Goal: Transaction & Acquisition: Purchase product/service

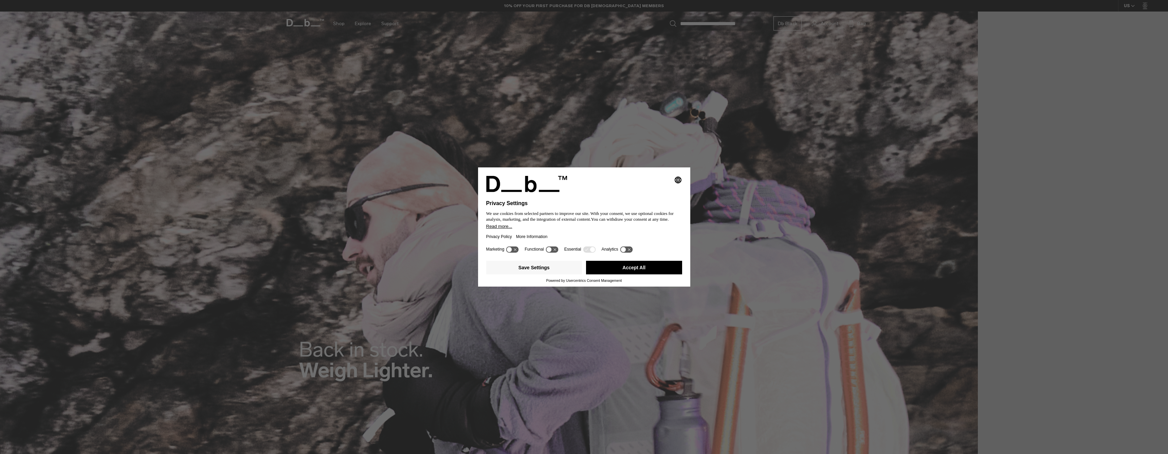
click at [660, 274] on button "Accept All" at bounding box center [634, 268] width 96 height 14
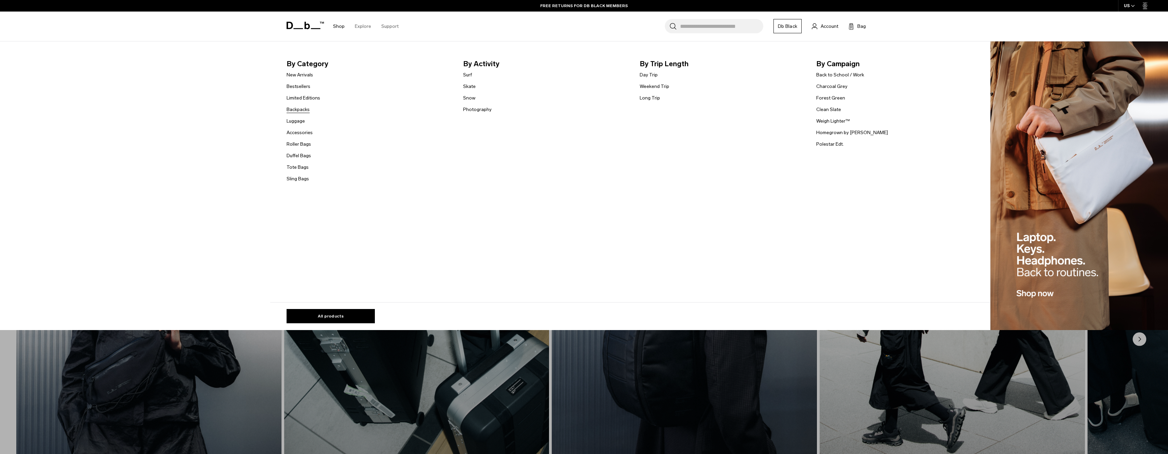
scroll to position [1000, 0]
click at [303, 110] on link "Backpacks" at bounding box center [297, 109] width 23 height 7
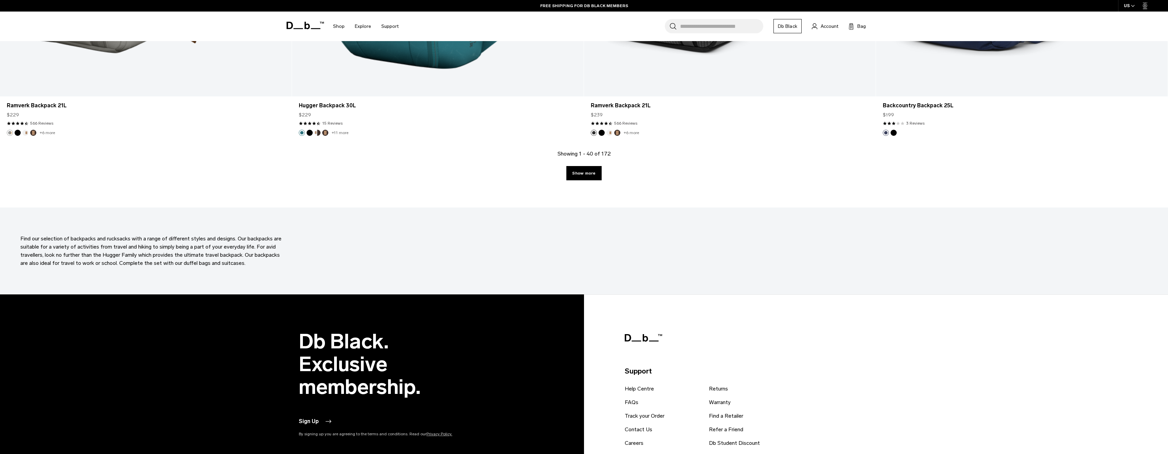
scroll to position [3925, 0]
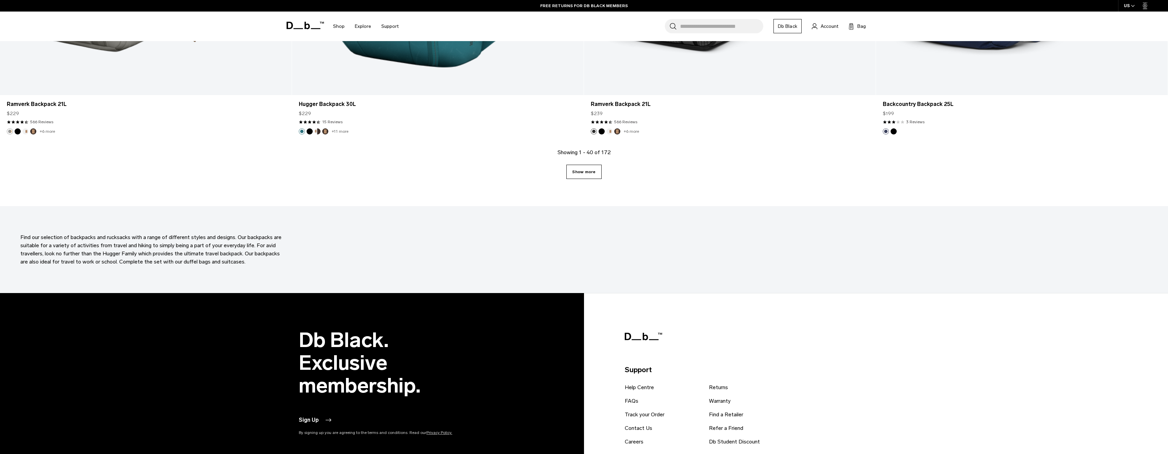
click at [591, 174] on link "Show more" at bounding box center [583, 172] width 35 height 14
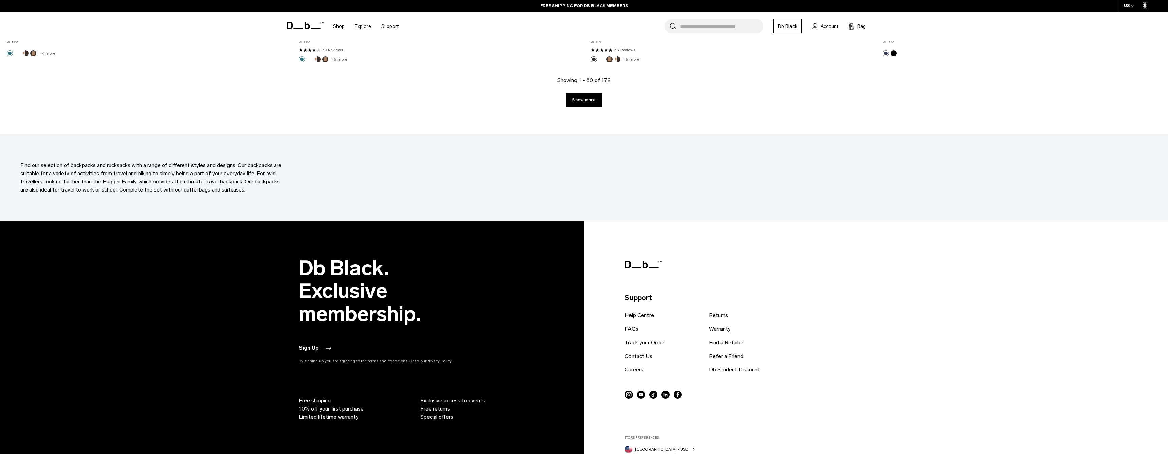
scroll to position [7771, 0]
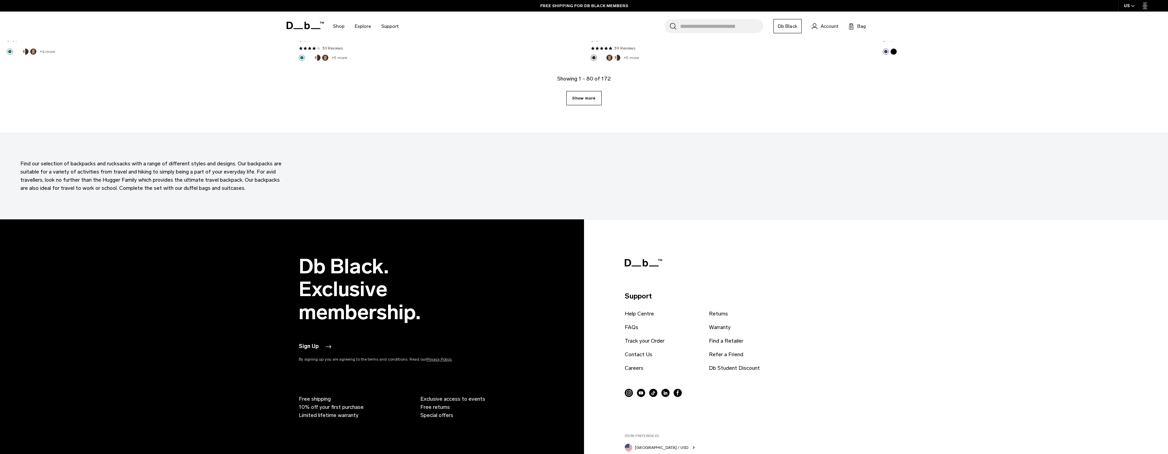
click at [585, 100] on link "Show more" at bounding box center [583, 98] width 35 height 14
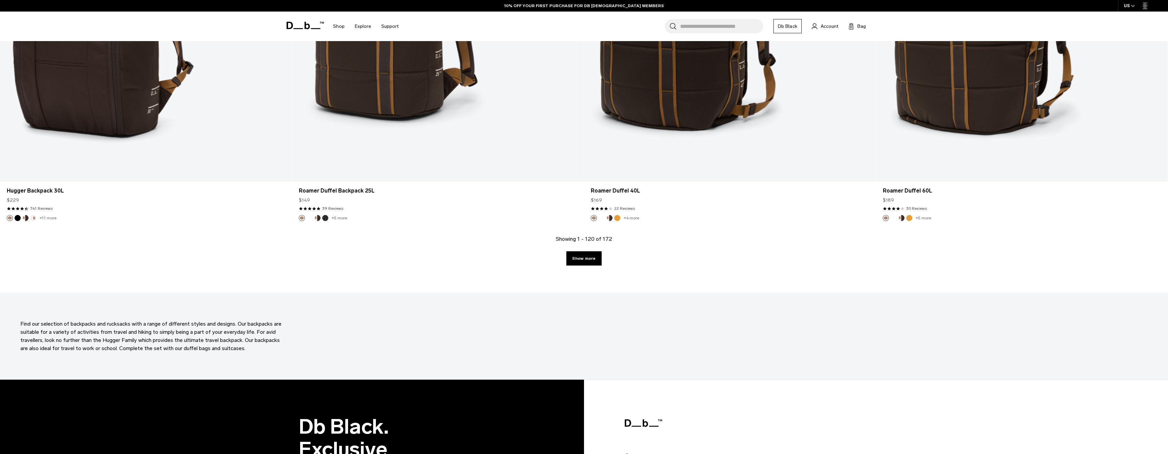
scroll to position [11385, 0]
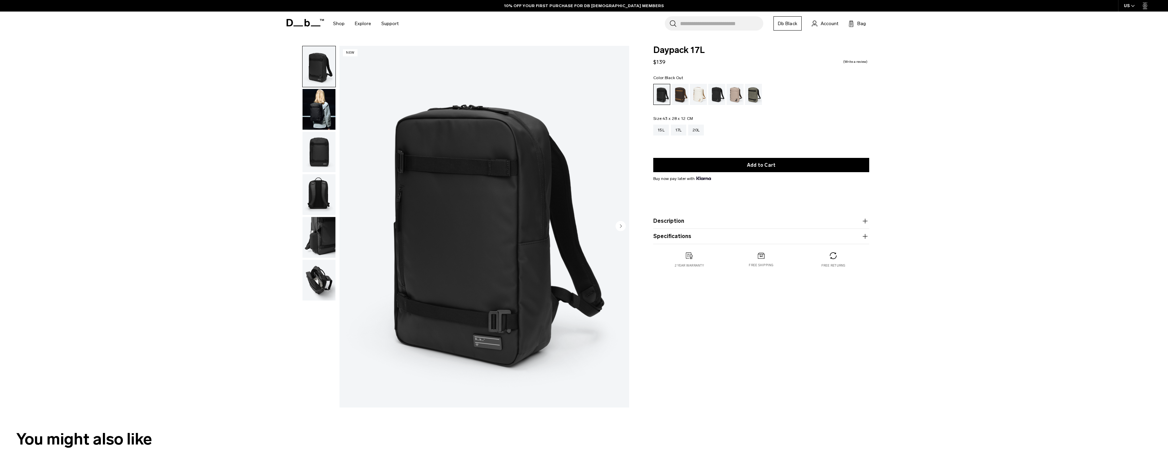
click at [321, 115] on img "button" at bounding box center [318, 109] width 33 height 41
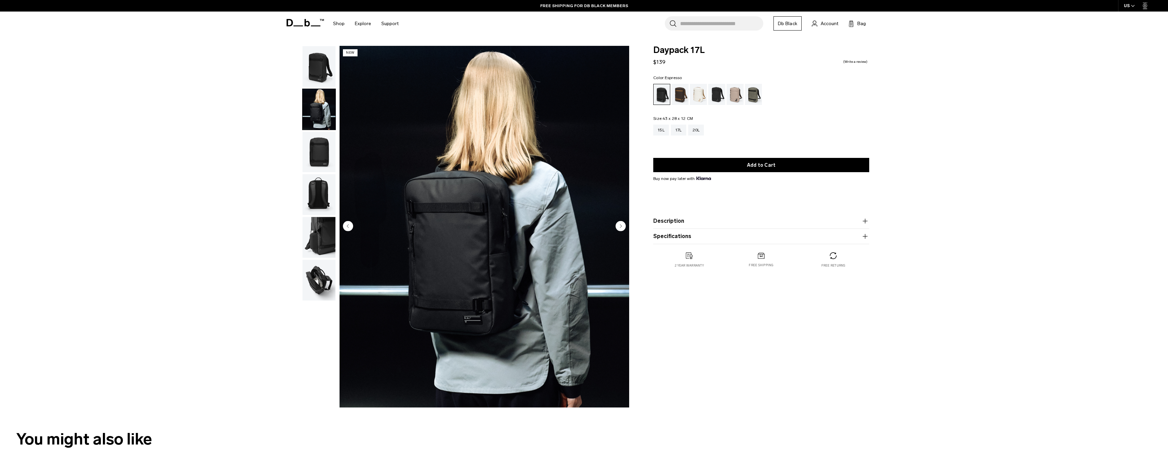
click at [682, 96] on div "Espresso" at bounding box center [679, 94] width 17 height 21
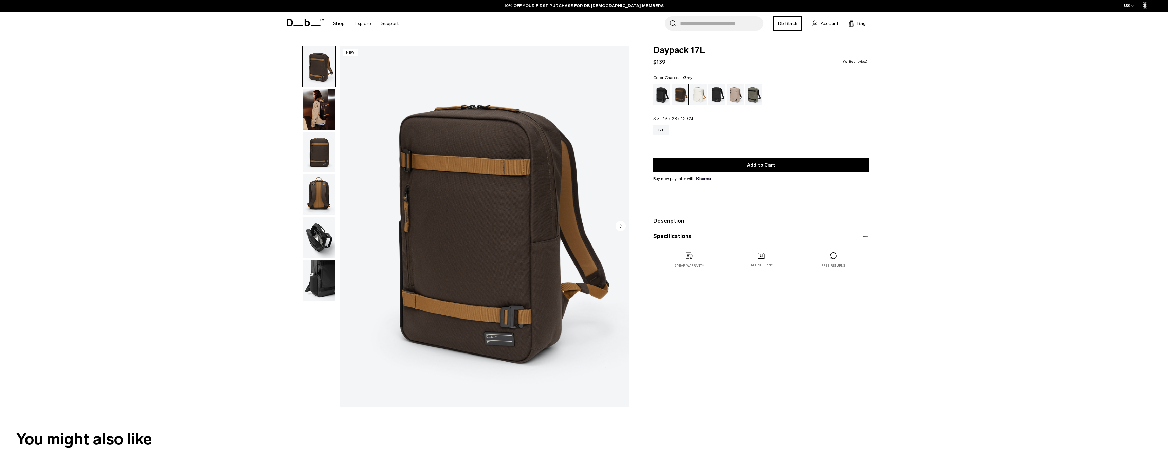
click at [717, 95] on div "Charcoal Grey" at bounding box center [716, 94] width 17 height 21
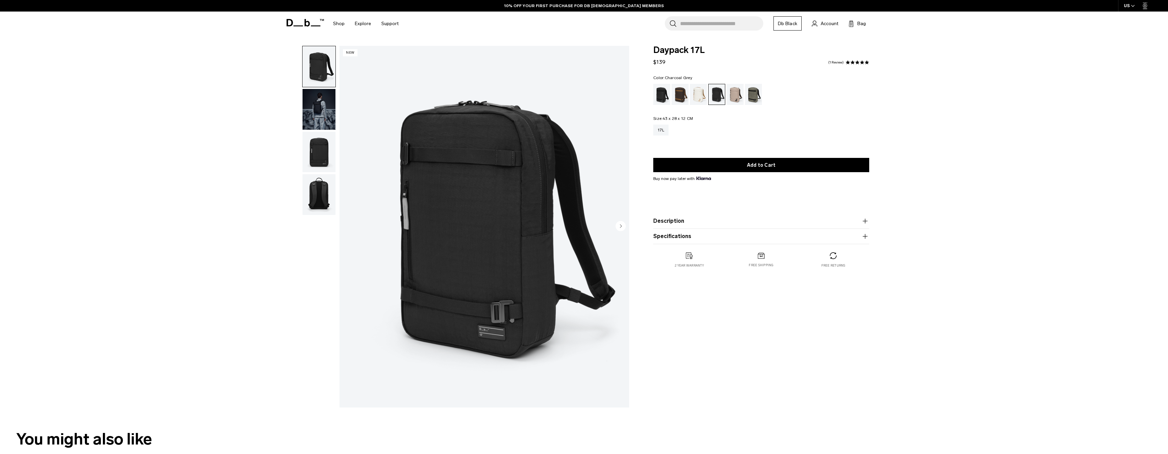
click at [320, 154] on img "button" at bounding box center [318, 152] width 33 height 41
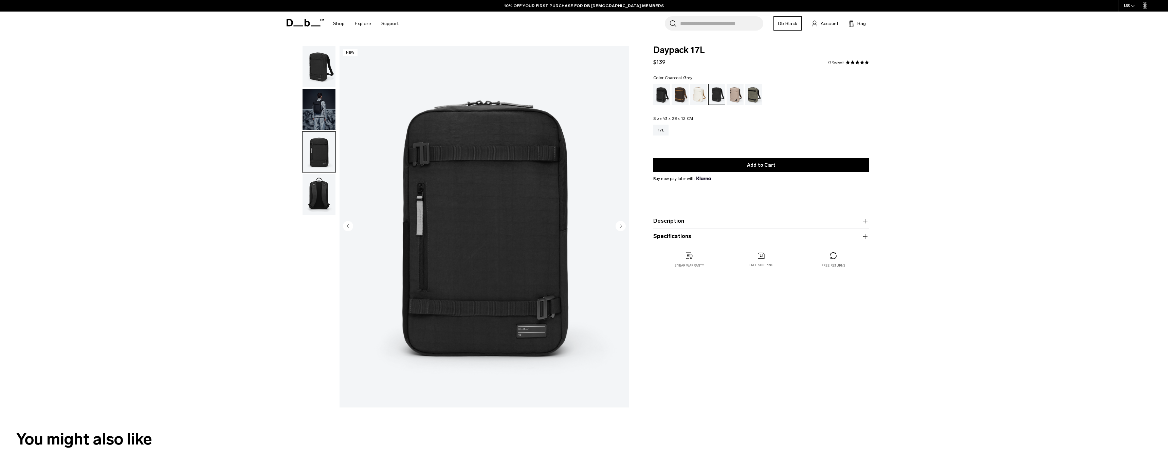
click at [317, 193] on img "button" at bounding box center [318, 194] width 33 height 41
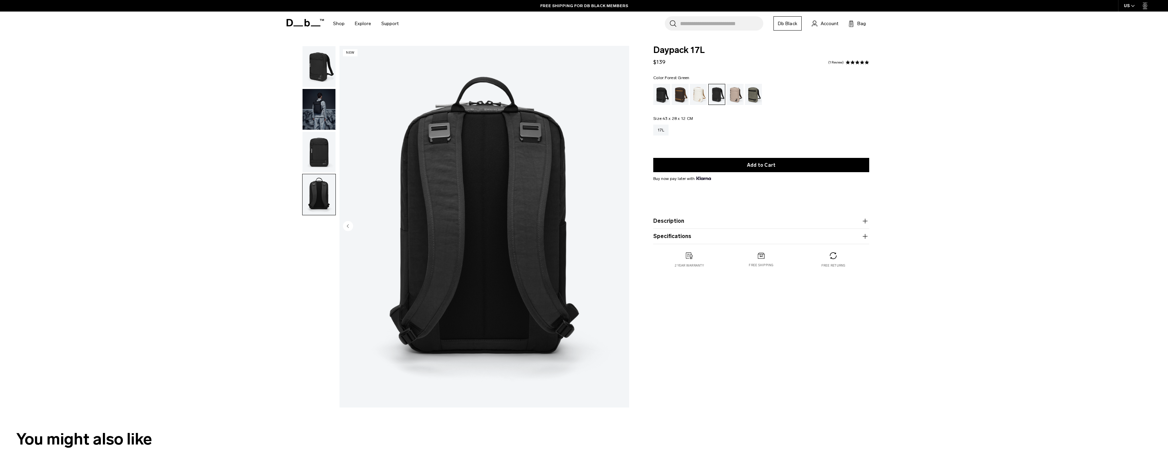
click at [747, 97] on div "Forest Green" at bounding box center [753, 94] width 17 height 21
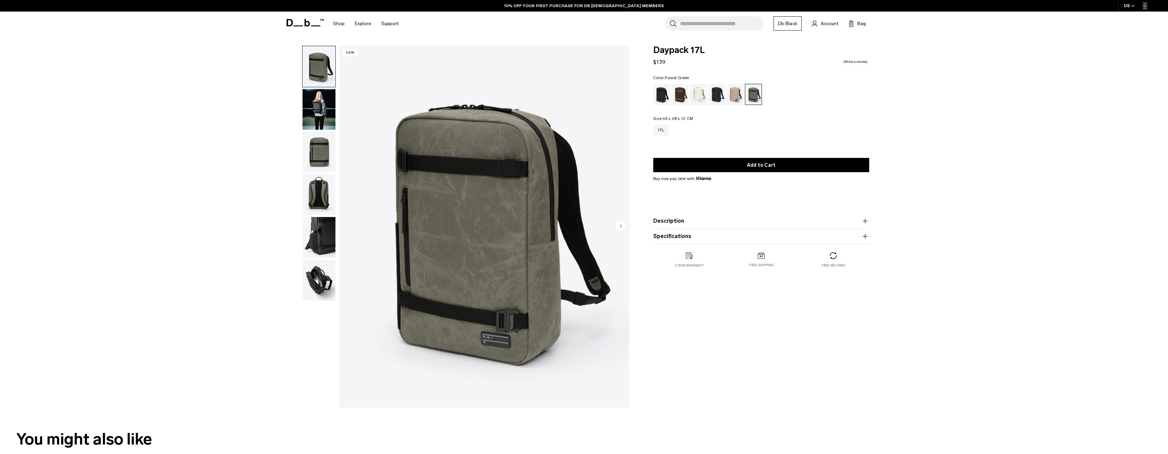
click at [323, 145] on img "button" at bounding box center [318, 152] width 33 height 41
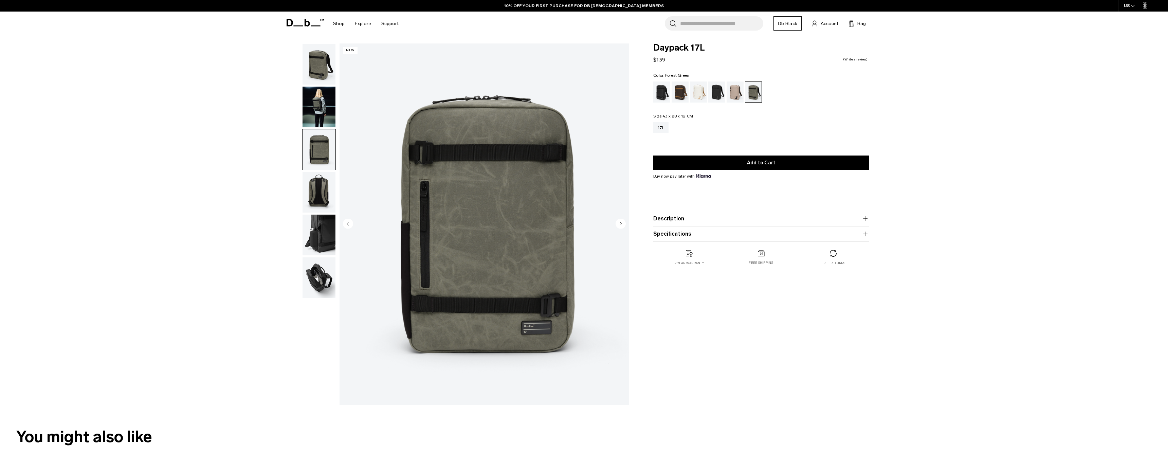
scroll to position [3, 0]
click at [665, 86] on div "Black Out" at bounding box center [661, 91] width 17 height 21
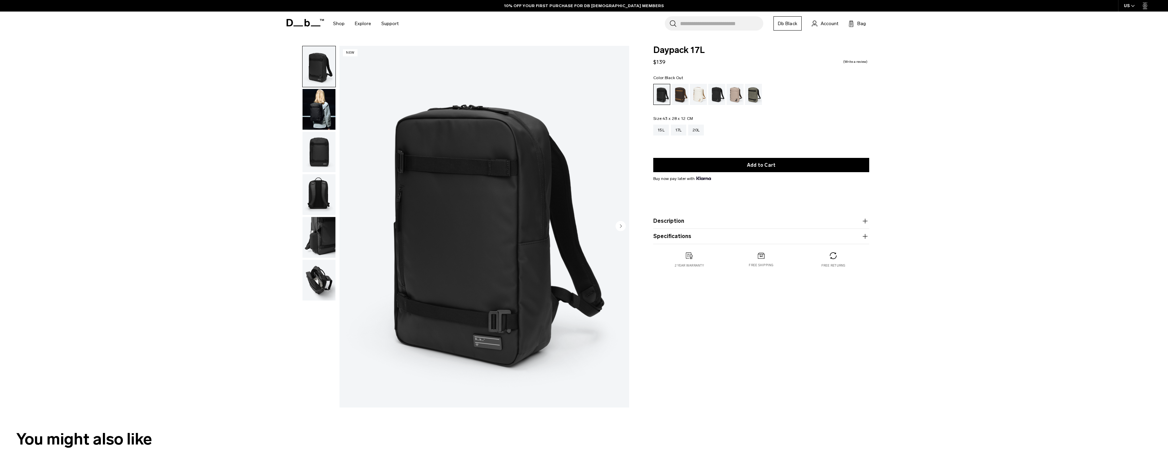
click at [328, 144] on img "button" at bounding box center [318, 152] width 33 height 41
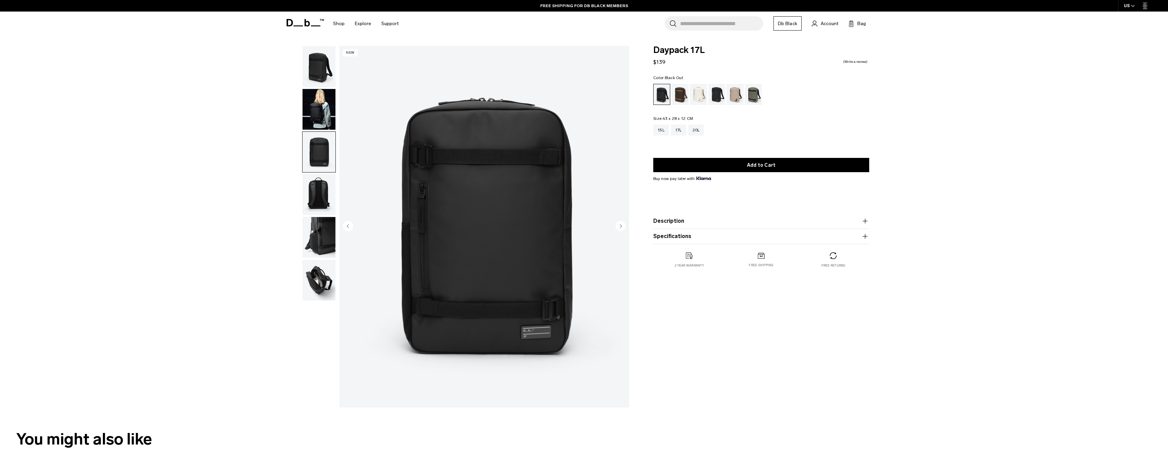
click at [316, 195] on img "button" at bounding box center [318, 194] width 33 height 41
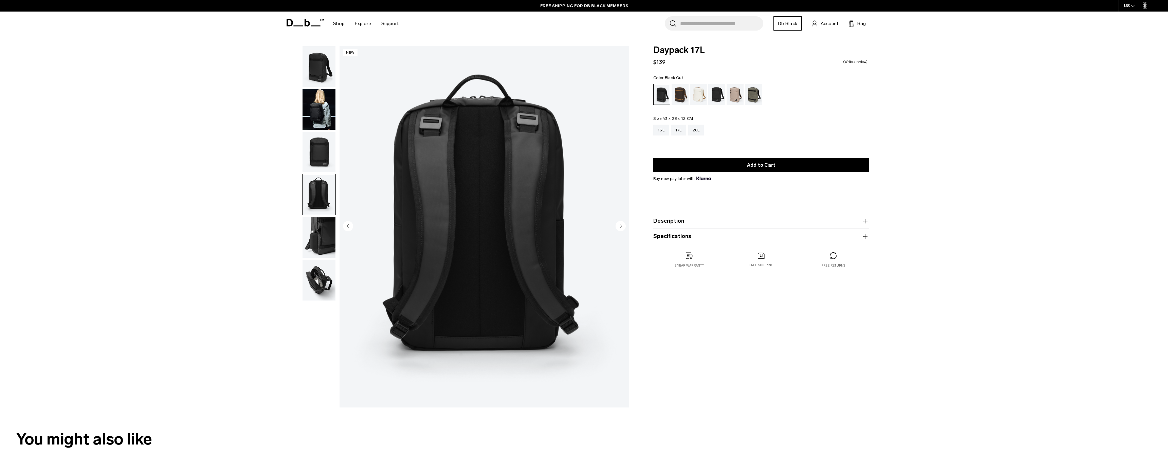
click at [320, 222] on img "button" at bounding box center [318, 237] width 33 height 41
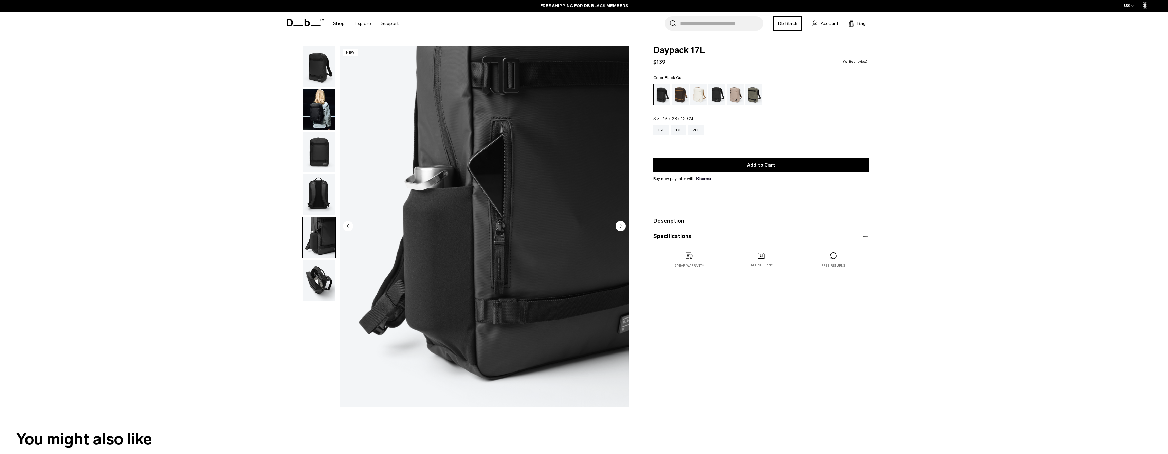
click at [323, 276] on img "button" at bounding box center [318, 280] width 33 height 41
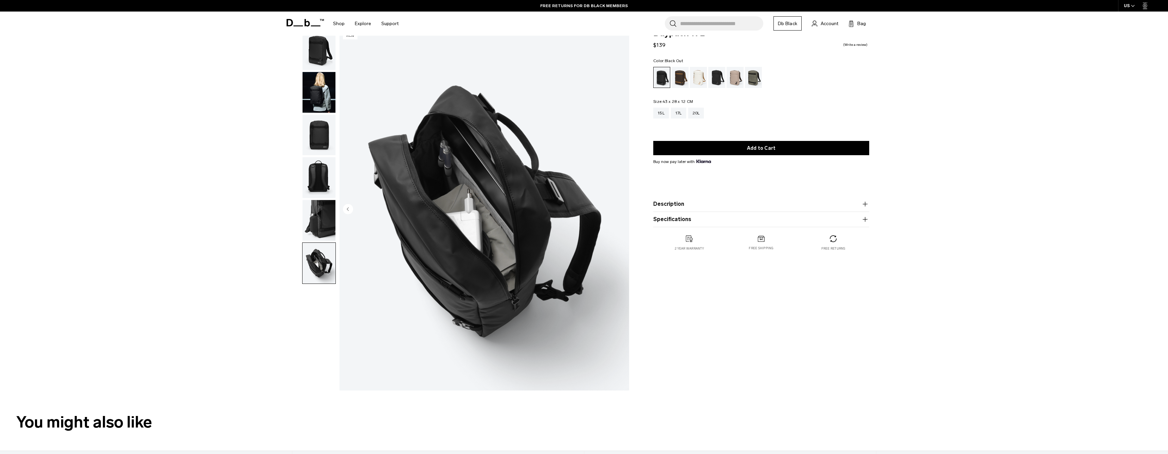
scroll to position [18, 0]
click at [662, 112] on div "15L" at bounding box center [661, 112] width 16 height 11
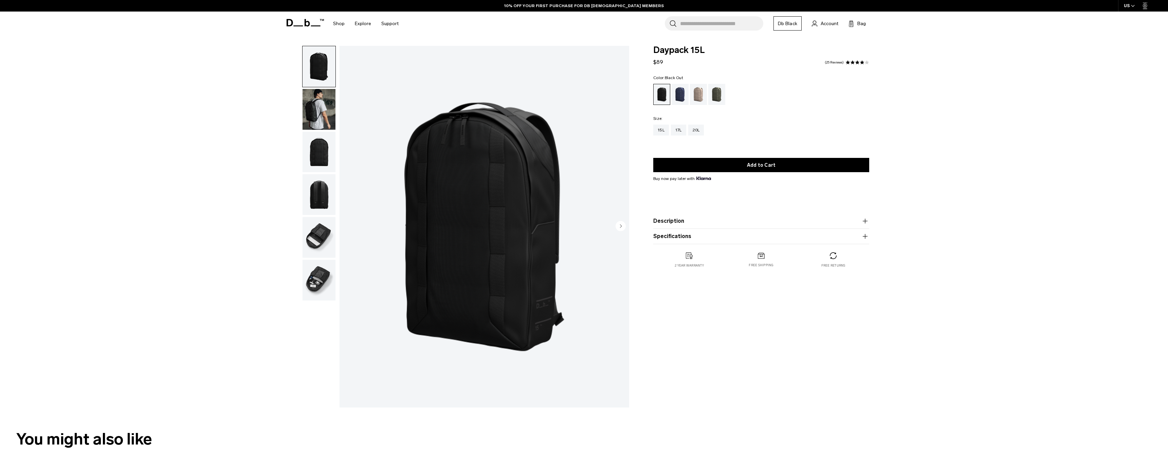
click at [320, 113] on img "button" at bounding box center [318, 109] width 33 height 41
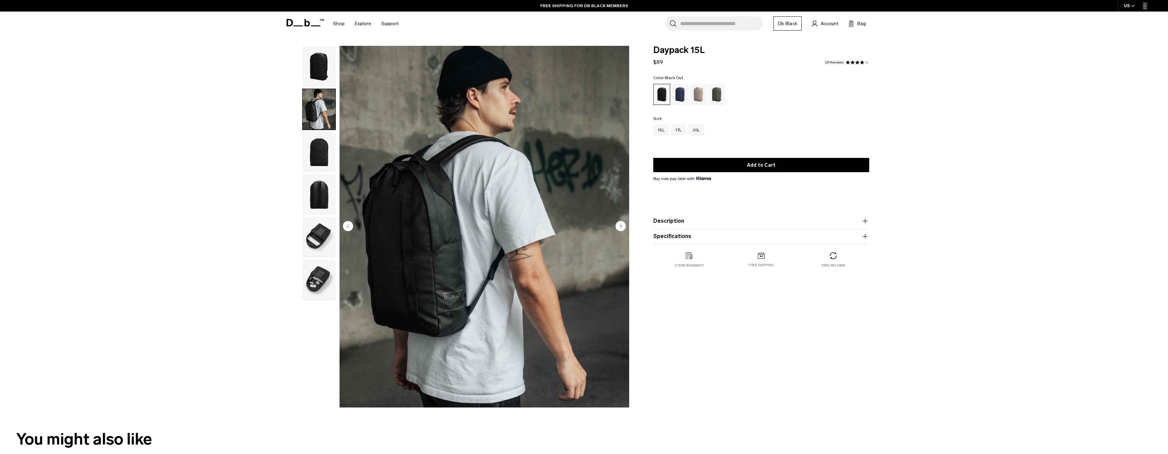
click at [321, 147] on img "button" at bounding box center [318, 152] width 33 height 41
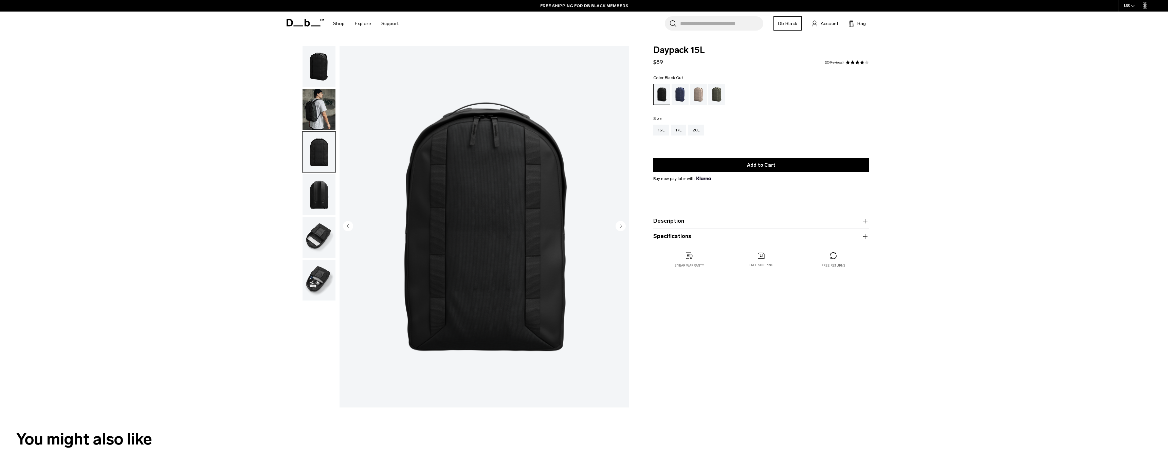
click at [325, 188] on img "button" at bounding box center [318, 194] width 33 height 41
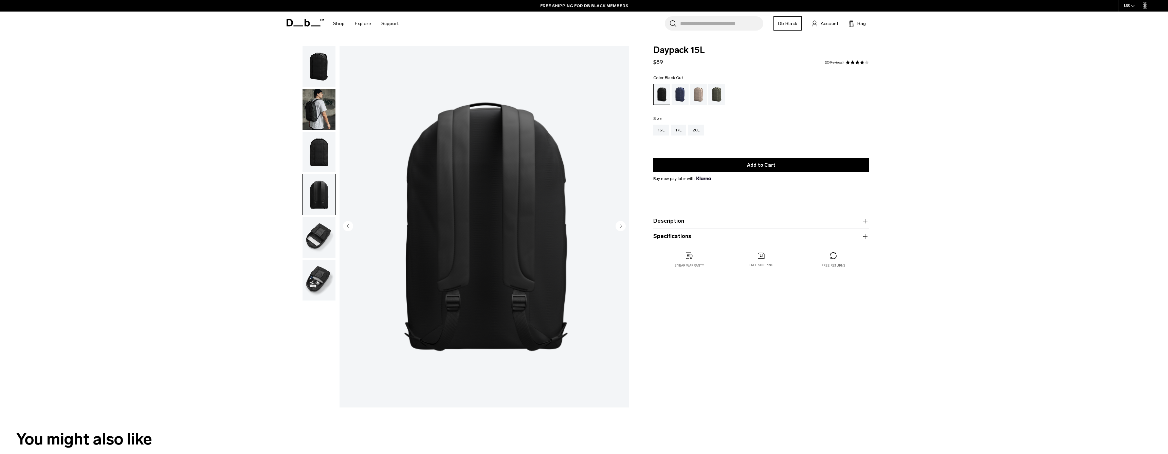
click at [324, 228] on img "button" at bounding box center [318, 237] width 33 height 41
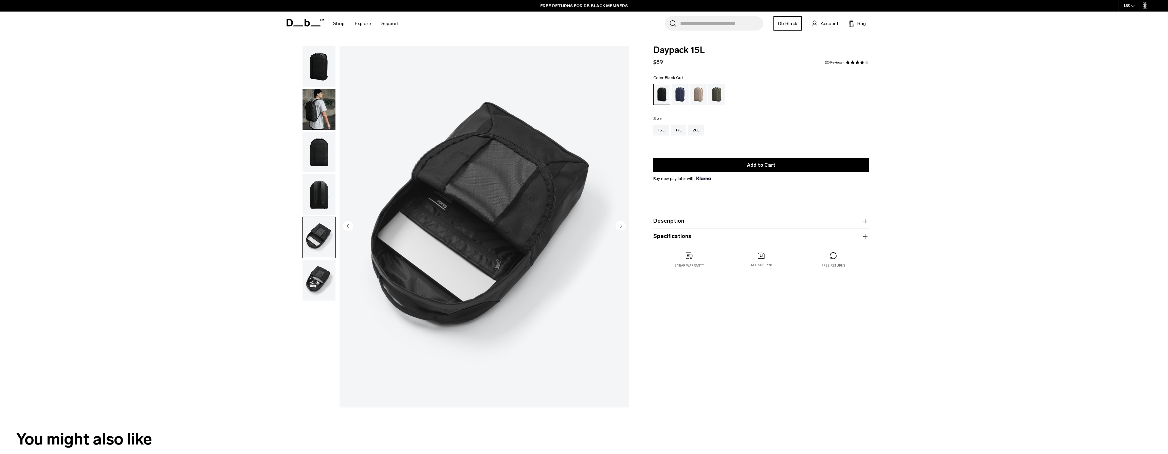
click at [322, 287] on img "button" at bounding box center [318, 280] width 33 height 41
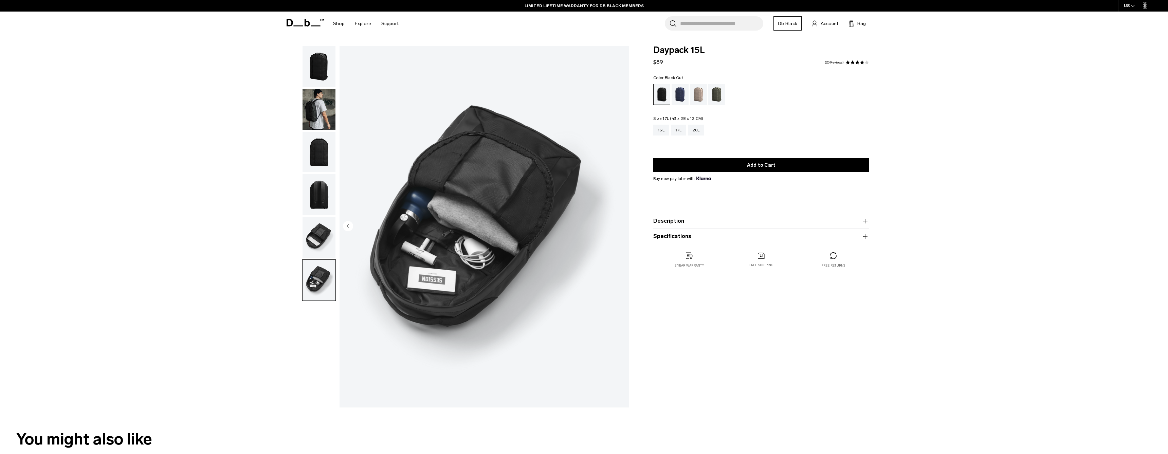
click at [678, 129] on div "17L" at bounding box center [678, 130] width 15 height 11
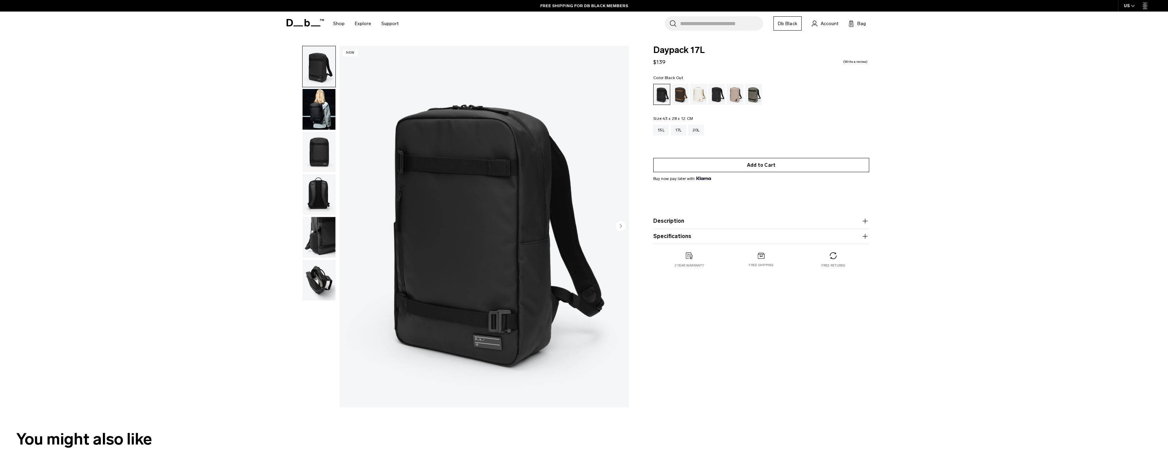
click at [773, 165] on button "Add to Cart" at bounding box center [761, 165] width 216 height 14
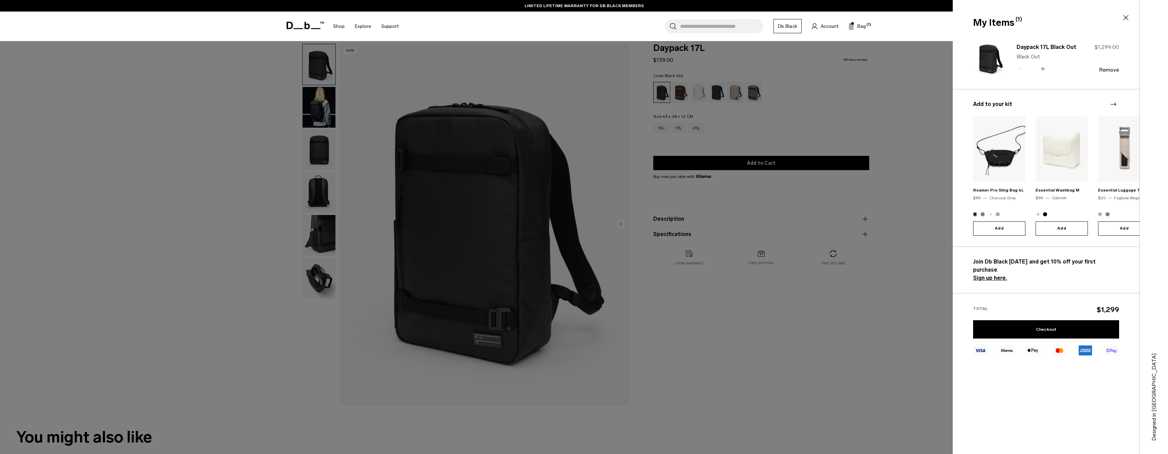
scroll to position [1, 0]
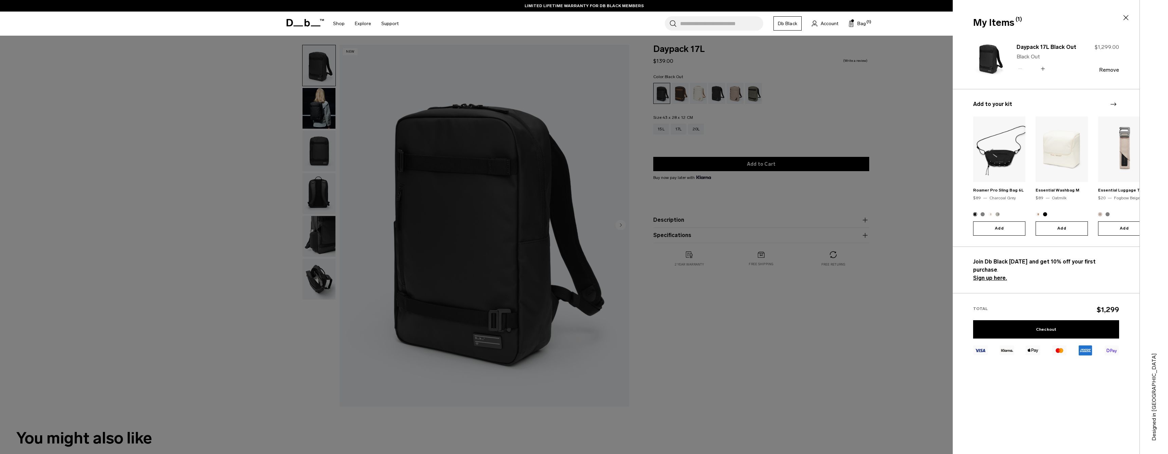
click at [1042, 70] on icon at bounding box center [1042, 69] width 6 height 10
click at [1021, 68] on icon at bounding box center [1019, 69] width 6 height 10
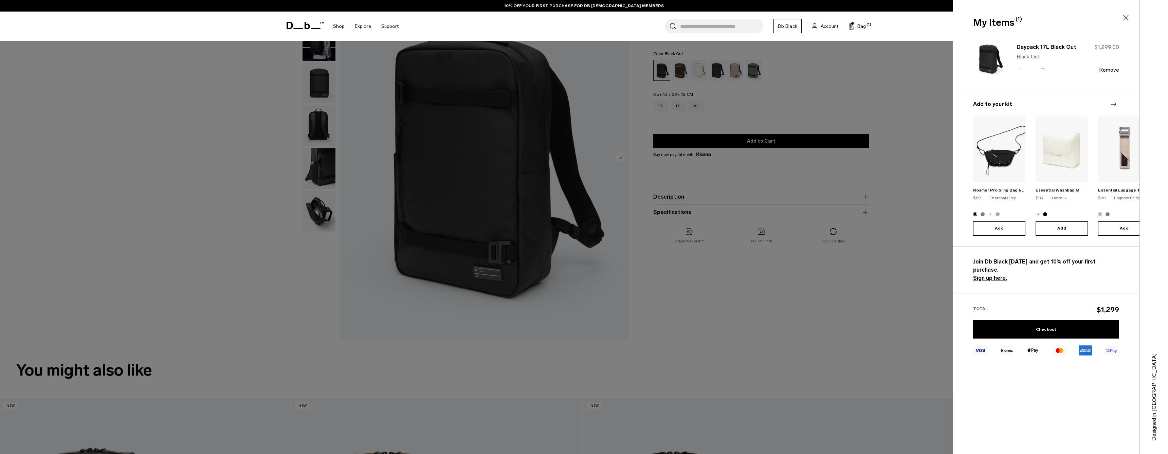
scroll to position [73, 0]
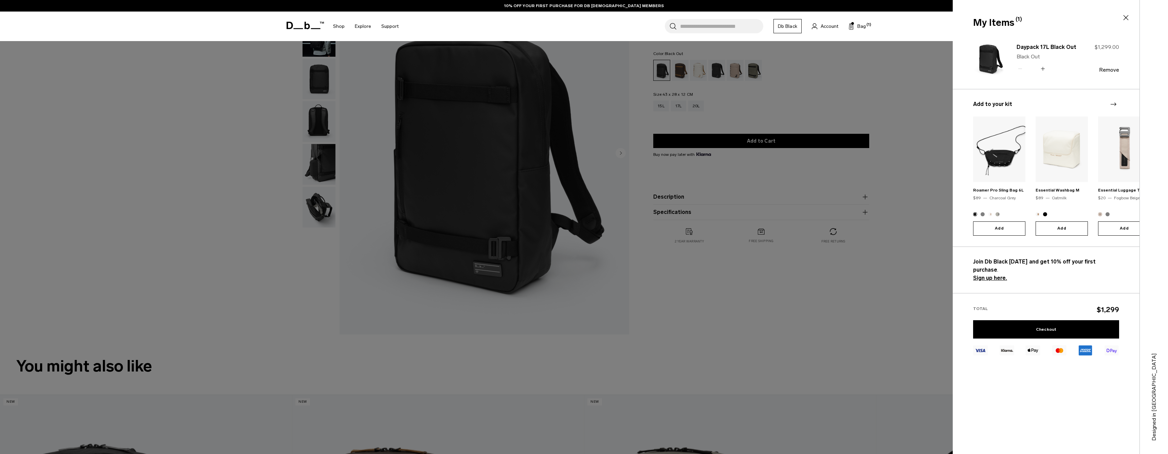
click at [1126, 18] on icon at bounding box center [1125, 17] width 5 height 5
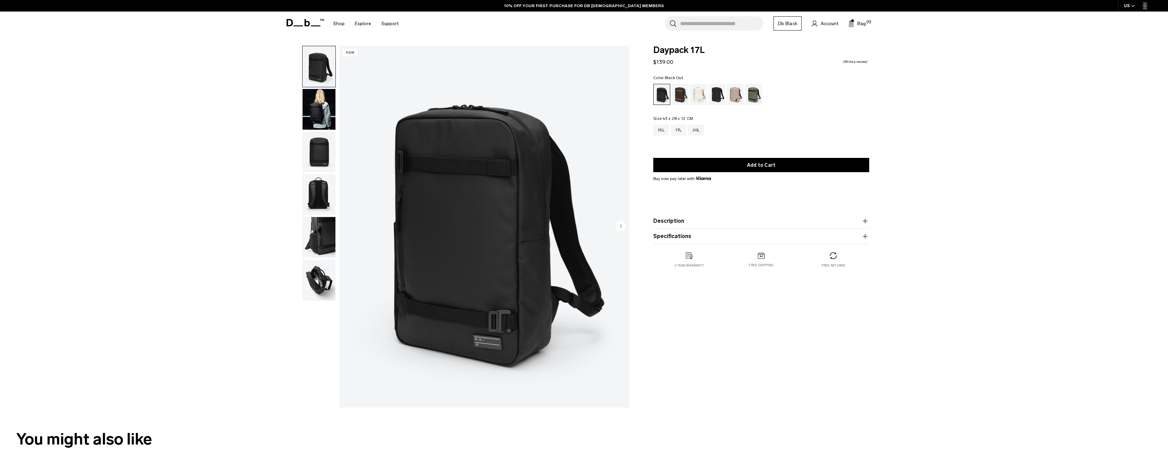
scroll to position [0, 0]
click at [862, 24] on span "Bag" at bounding box center [861, 23] width 8 height 7
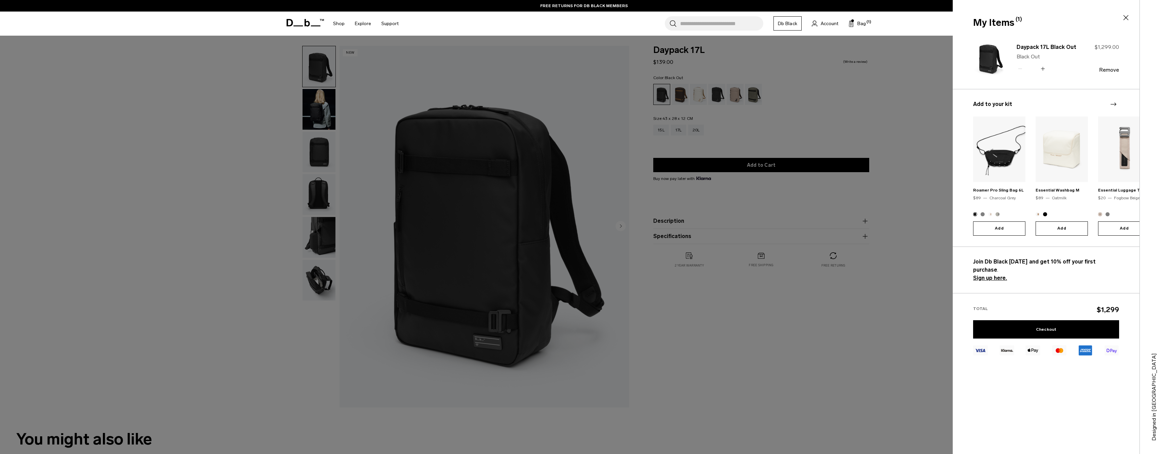
click at [1112, 70] on button "Remove" at bounding box center [1109, 70] width 20 height 6
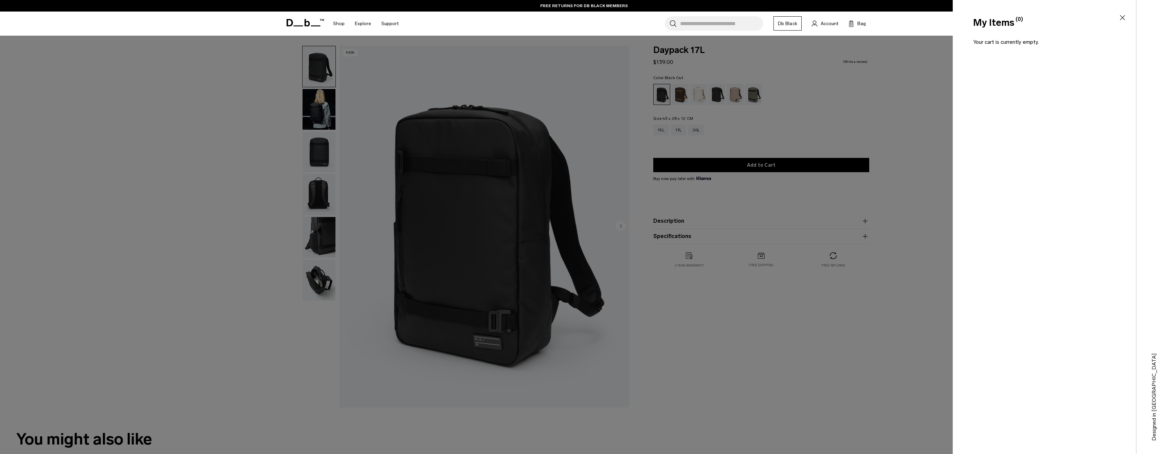
click at [1121, 18] on icon at bounding box center [1122, 18] width 8 height 8
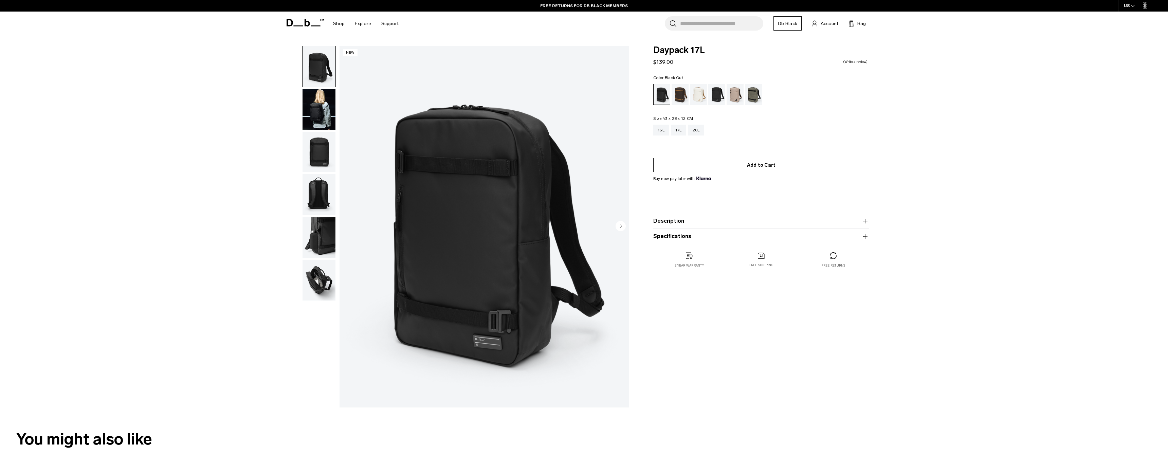
click at [772, 162] on button "Add to Cart" at bounding box center [761, 165] width 216 height 14
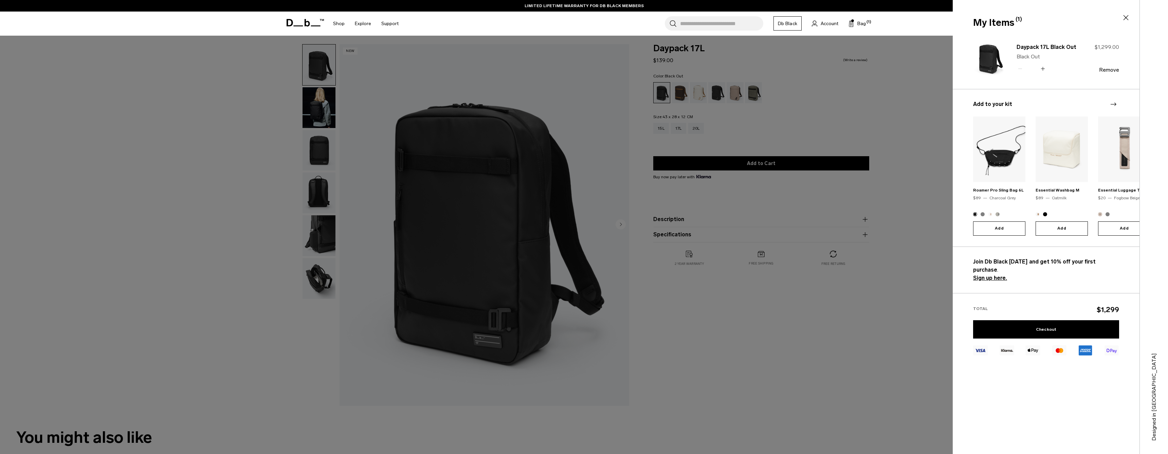
click at [1123, 19] on icon at bounding box center [1125, 18] width 8 height 8
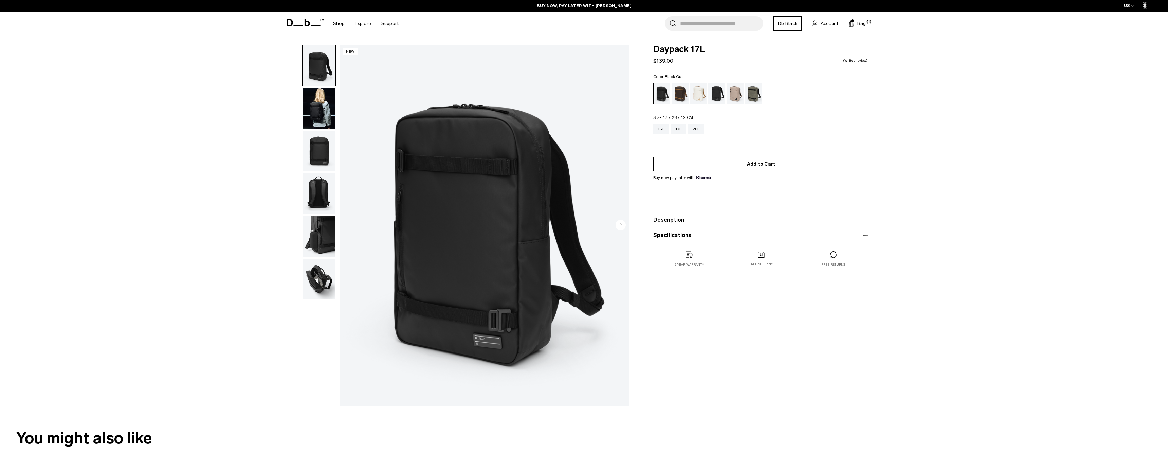
scroll to position [1, 0]
click at [766, 163] on button "Add to Cart" at bounding box center [761, 164] width 216 height 14
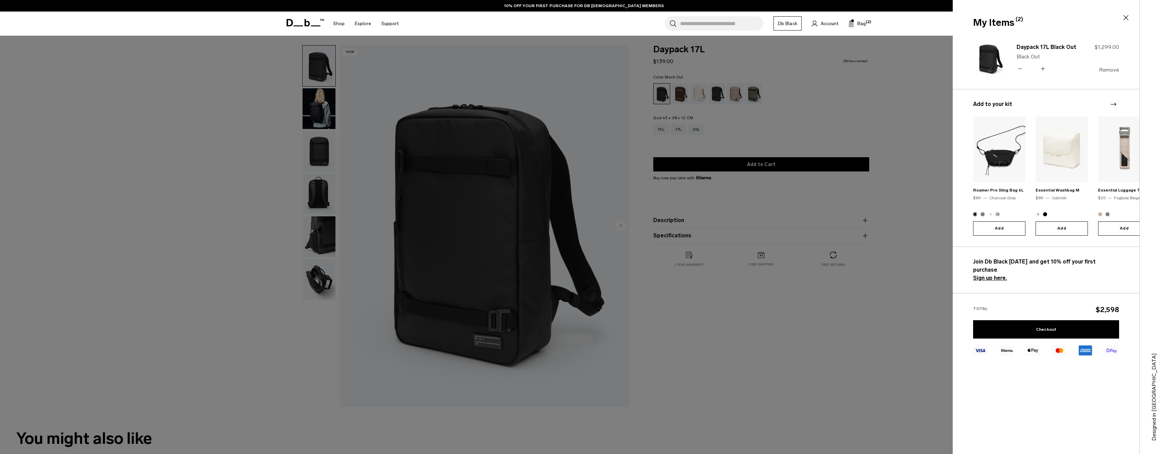
click at [1111, 72] on button "Remove" at bounding box center [1109, 70] width 20 height 6
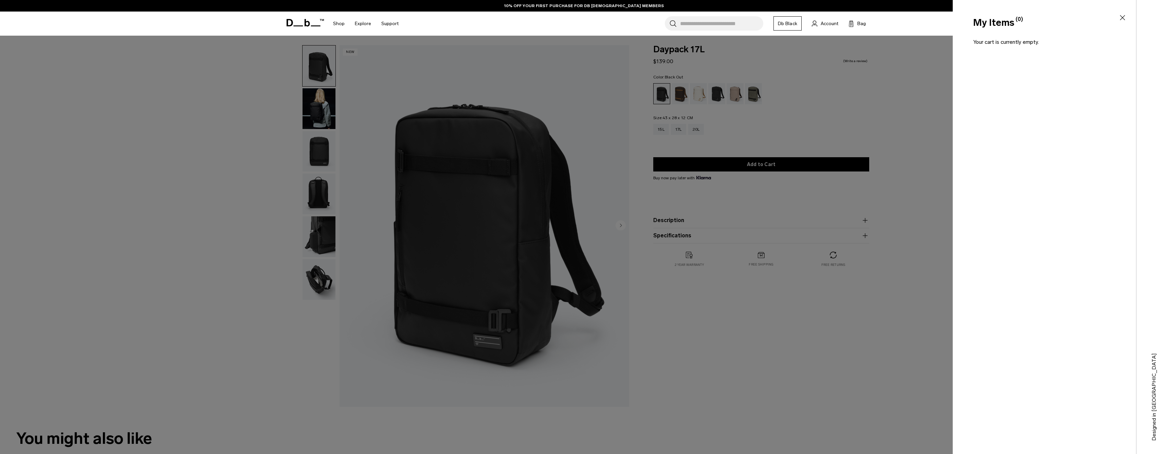
click at [1123, 19] on icon at bounding box center [1122, 18] width 8 height 8
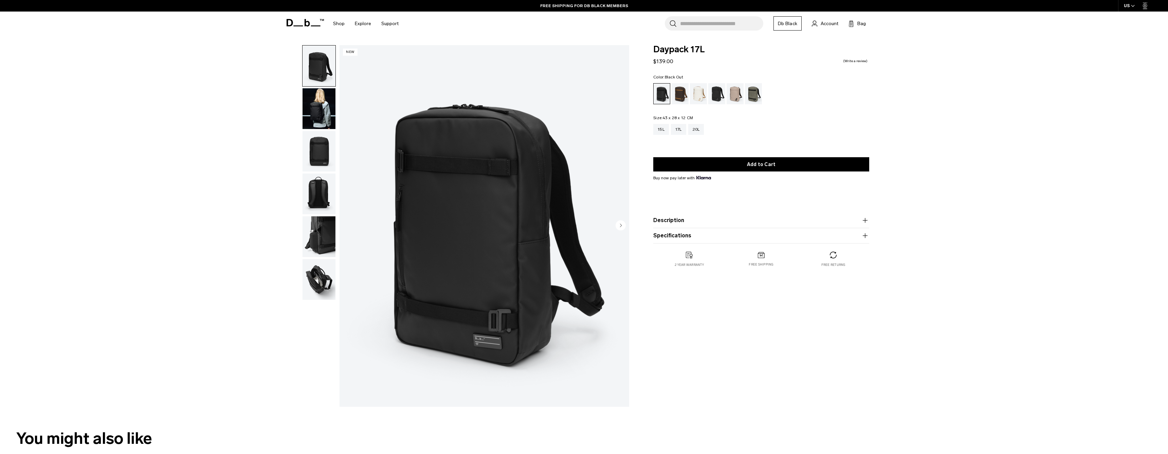
click at [299, 24] on icon at bounding box center [304, 22] width 37 height 7
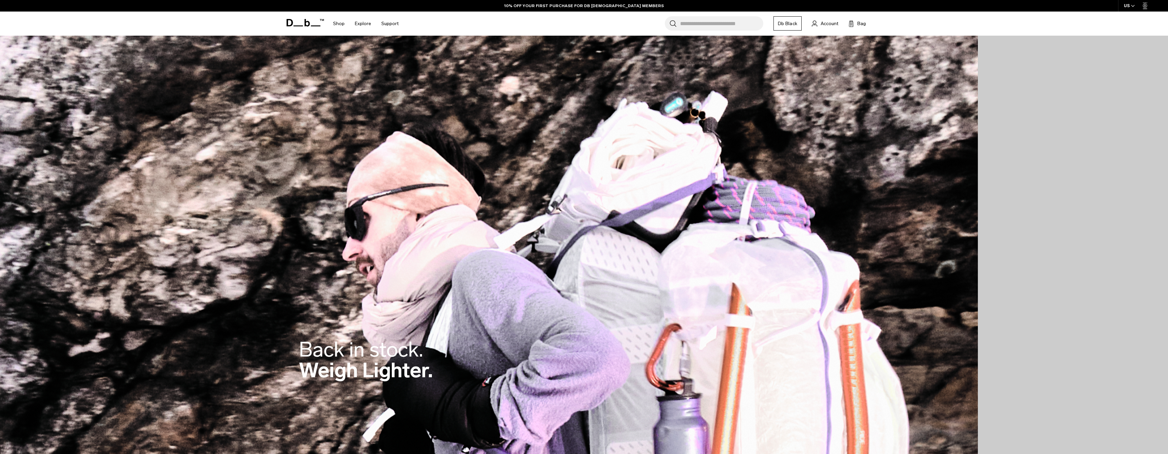
click at [692, 24] on input "Search for Bags, Luggage..." at bounding box center [721, 23] width 83 height 14
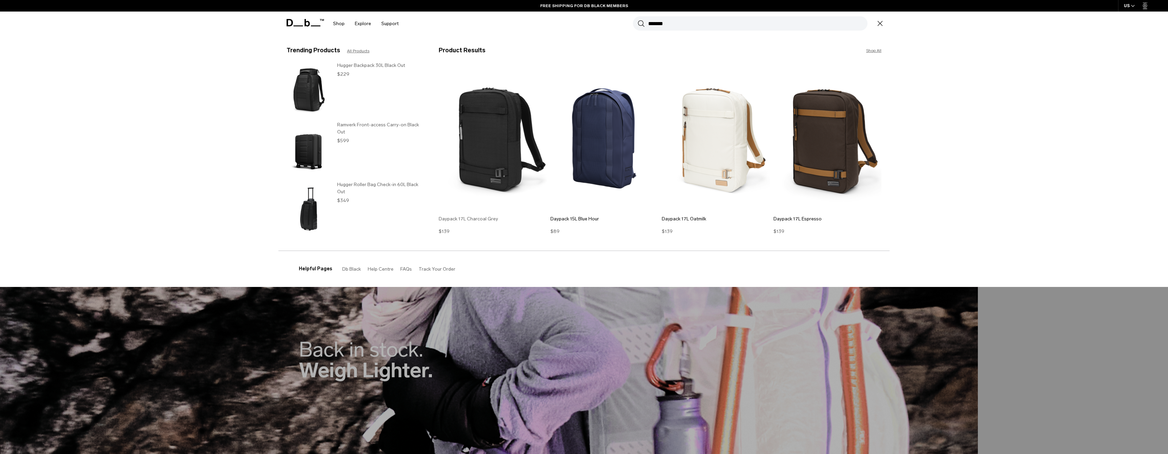
type input "*******"
click at [489, 147] on img at bounding box center [493, 139] width 108 height 146
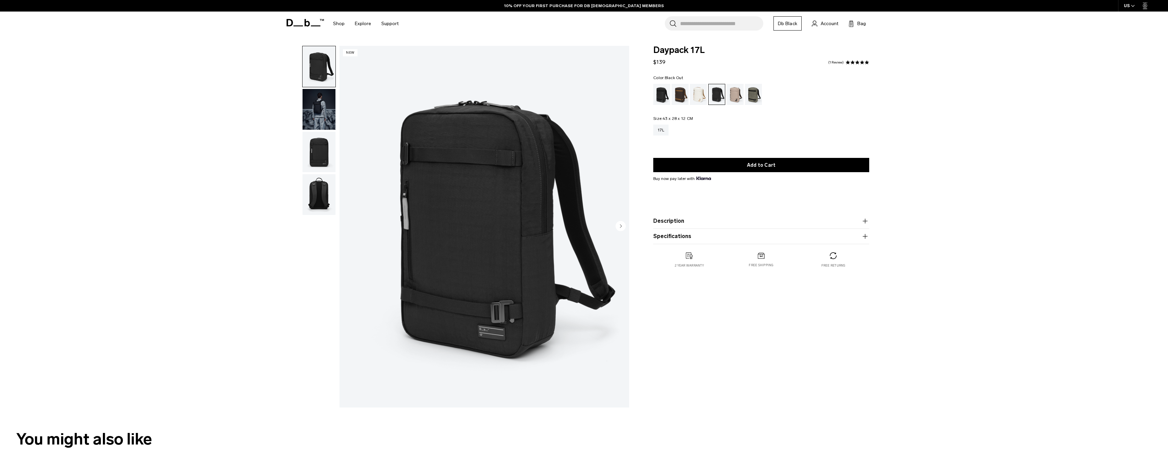
click at [661, 97] on div "Black Out" at bounding box center [661, 94] width 17 height 21
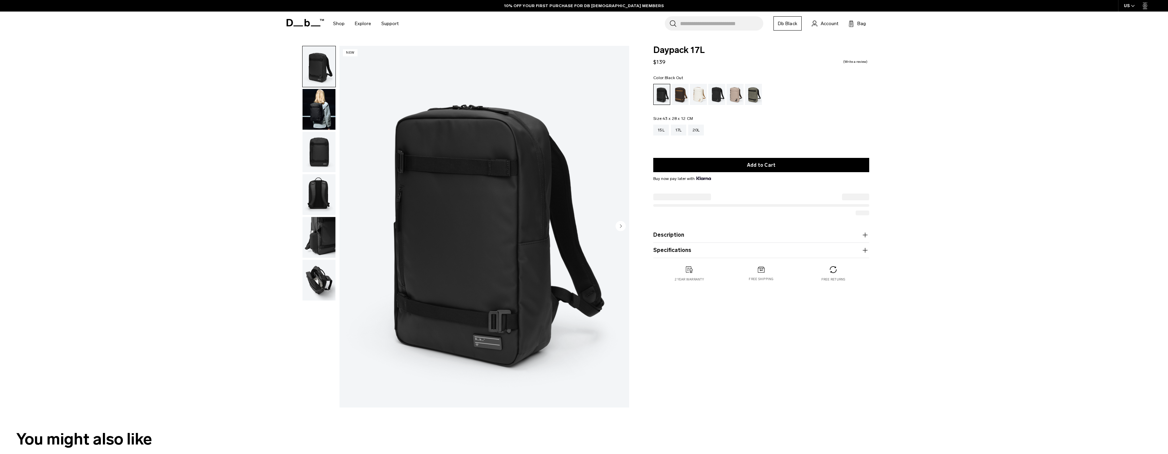
click at [760, 165] on button "Add to Cart" at bounding box center [761, 165] width 216 height 14
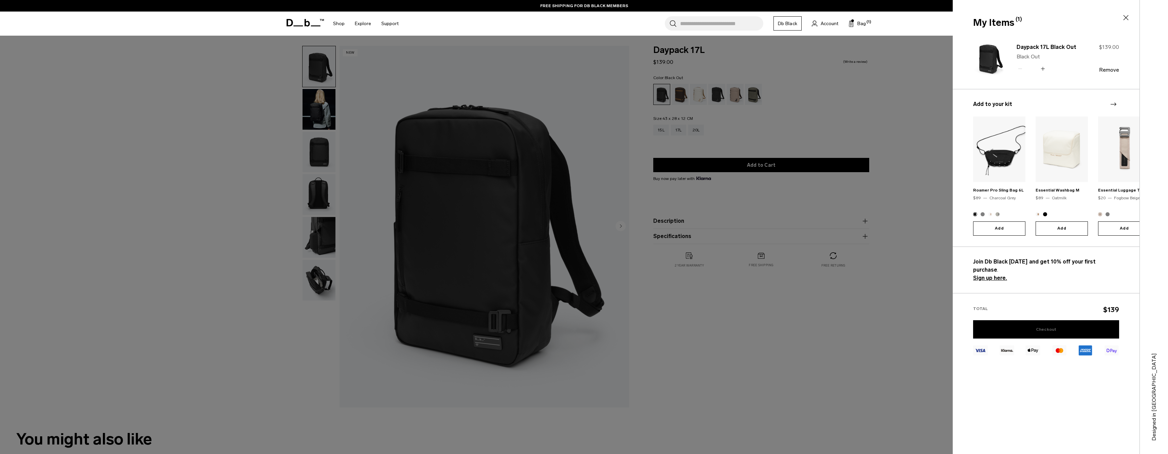
click at [1042, 320] on link "Checkout" at bounding box center [1046, 329] width 146 height 18
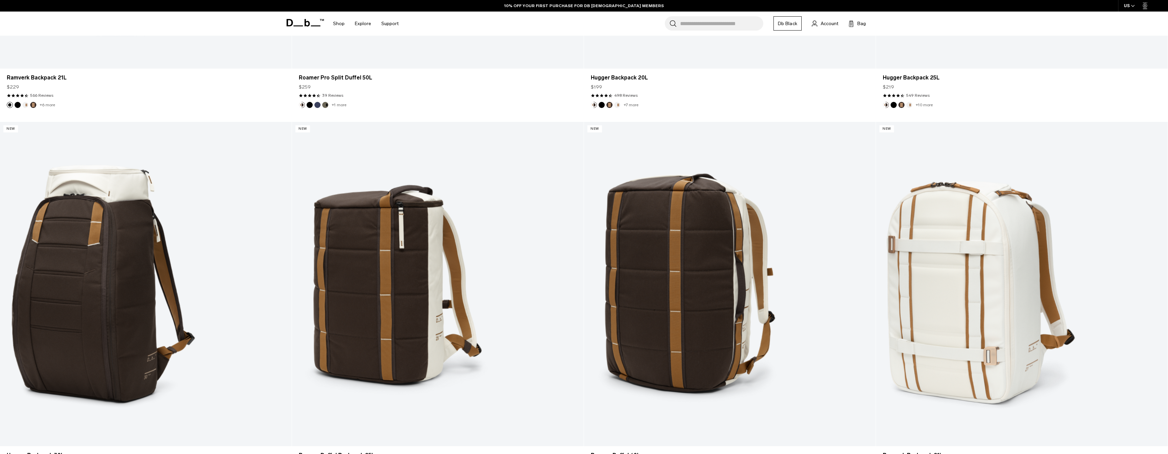
scroll to position [10364, 0]
